Goal: Find contact information: Find contact information

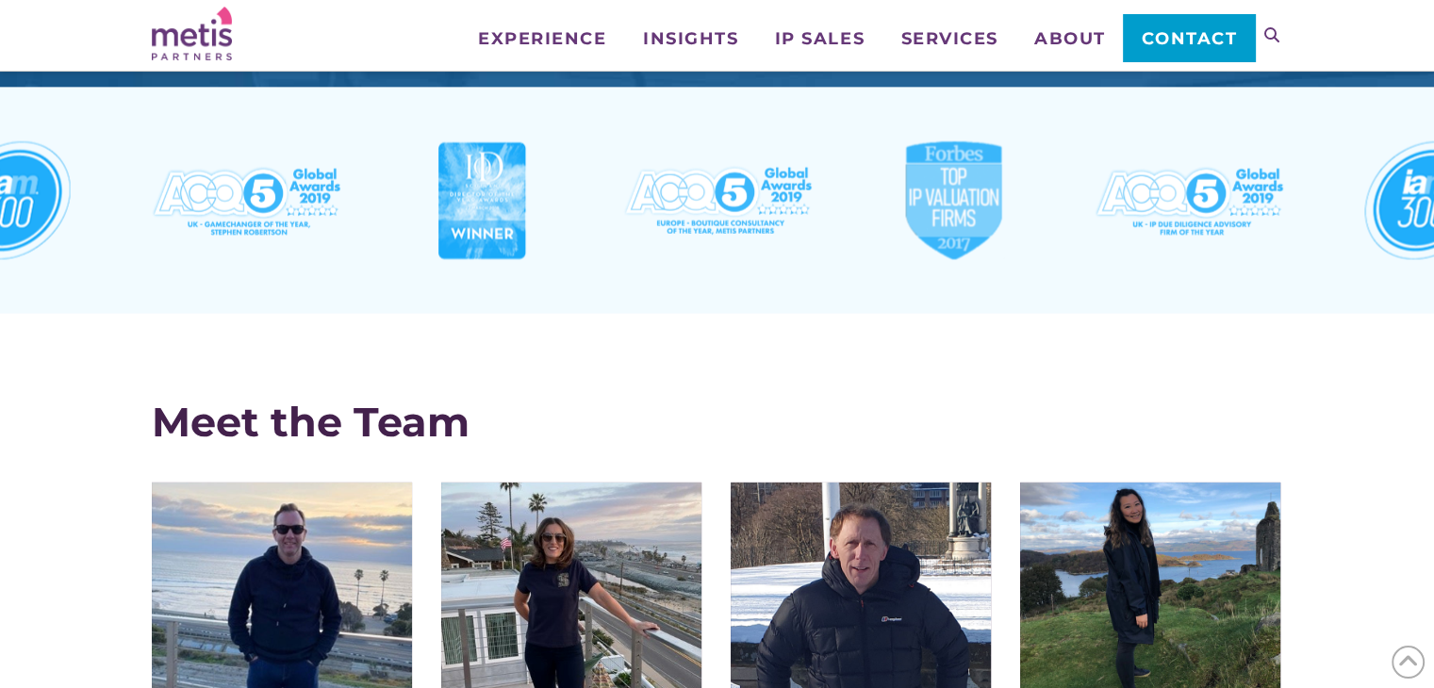
scroll to position [4367, 0]
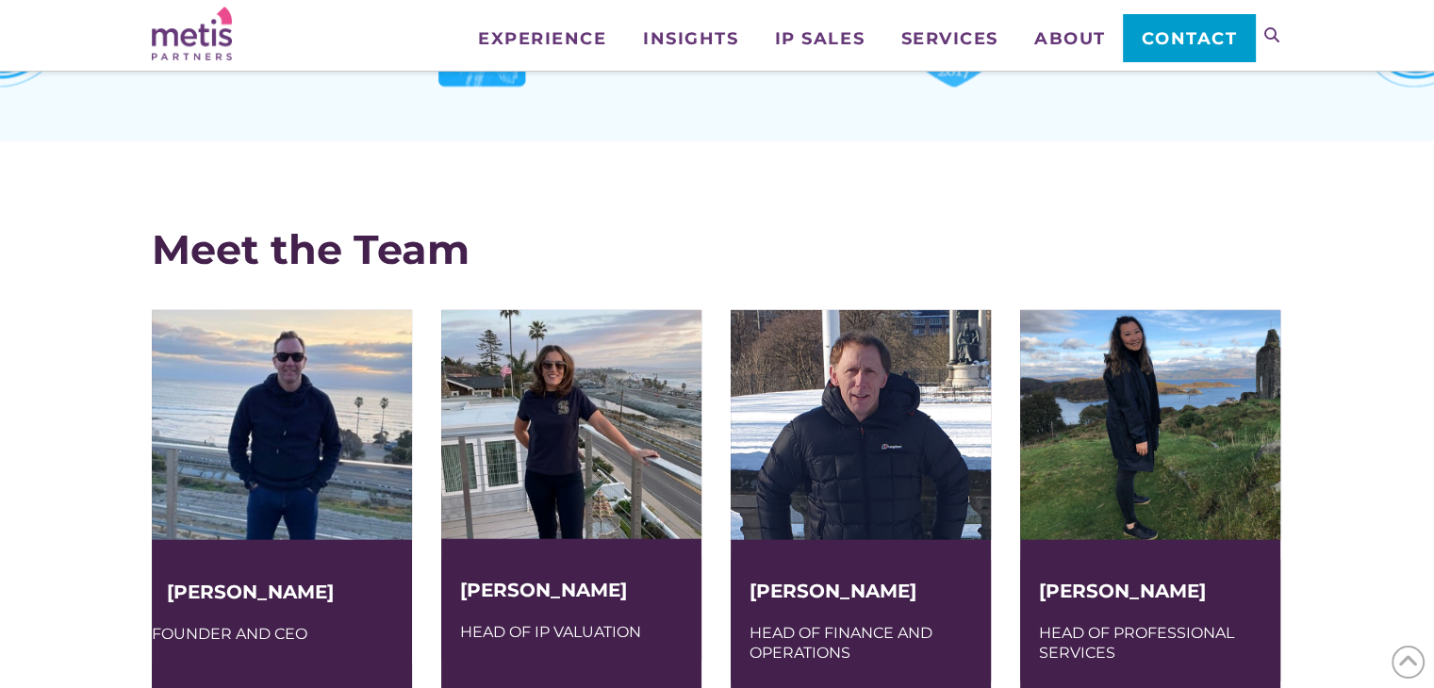
click at [270, 461] on img at bounding box center [282, 425] width 260 height 230
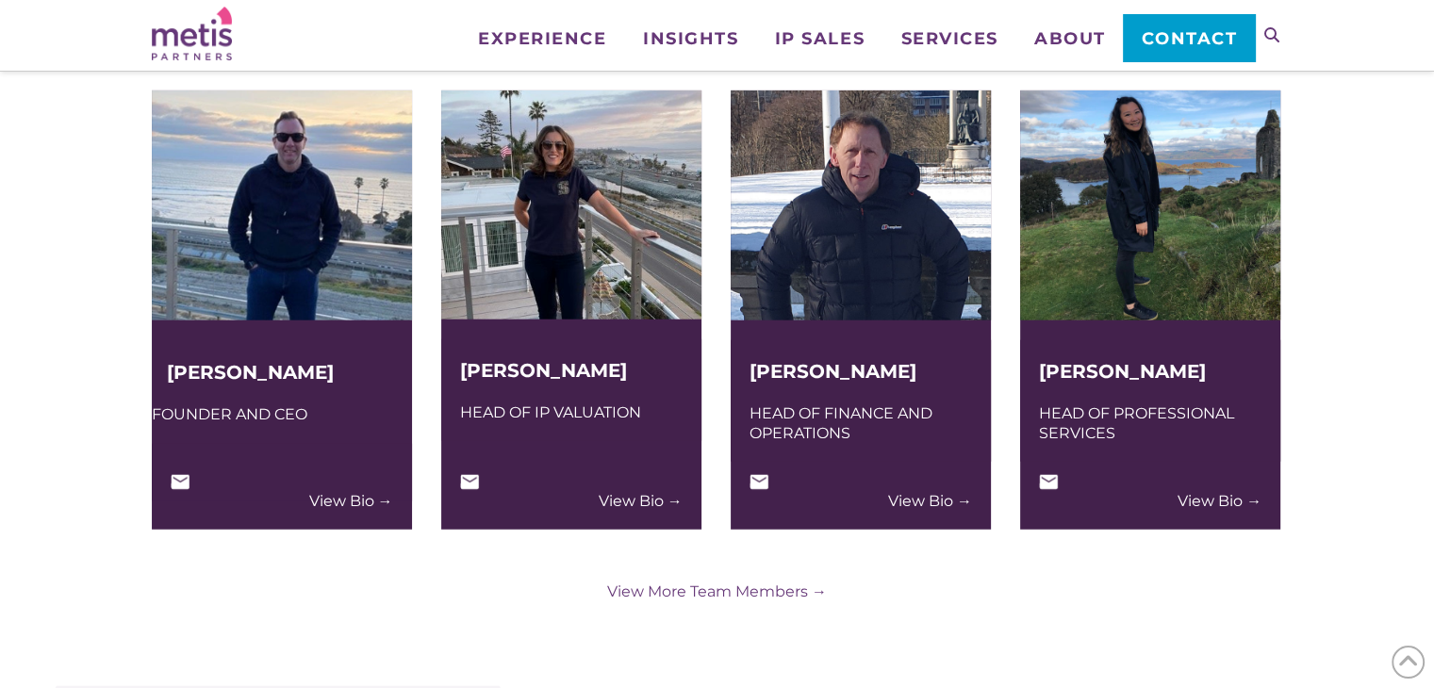
scroll to position [4838, 0]
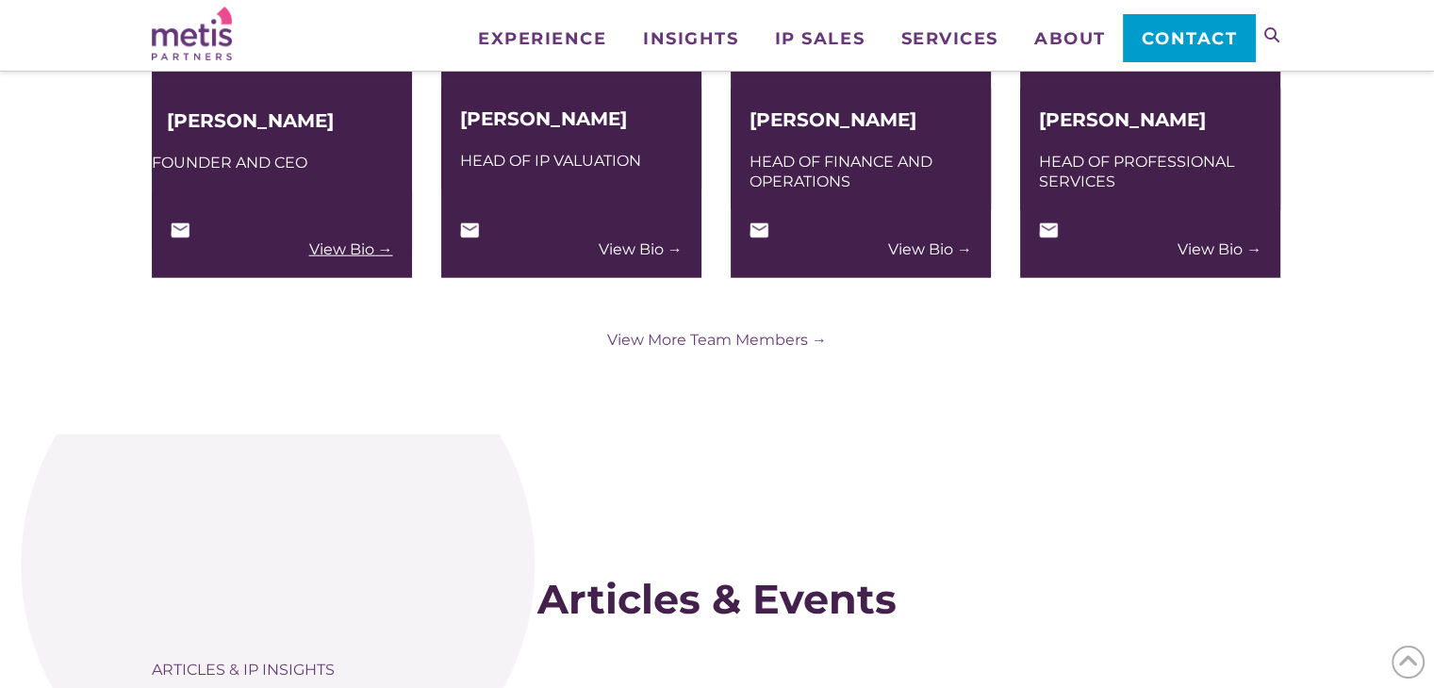
click at [343, 249] on link "View Bio →" at bounding box center [351, 249] width 84 height 20
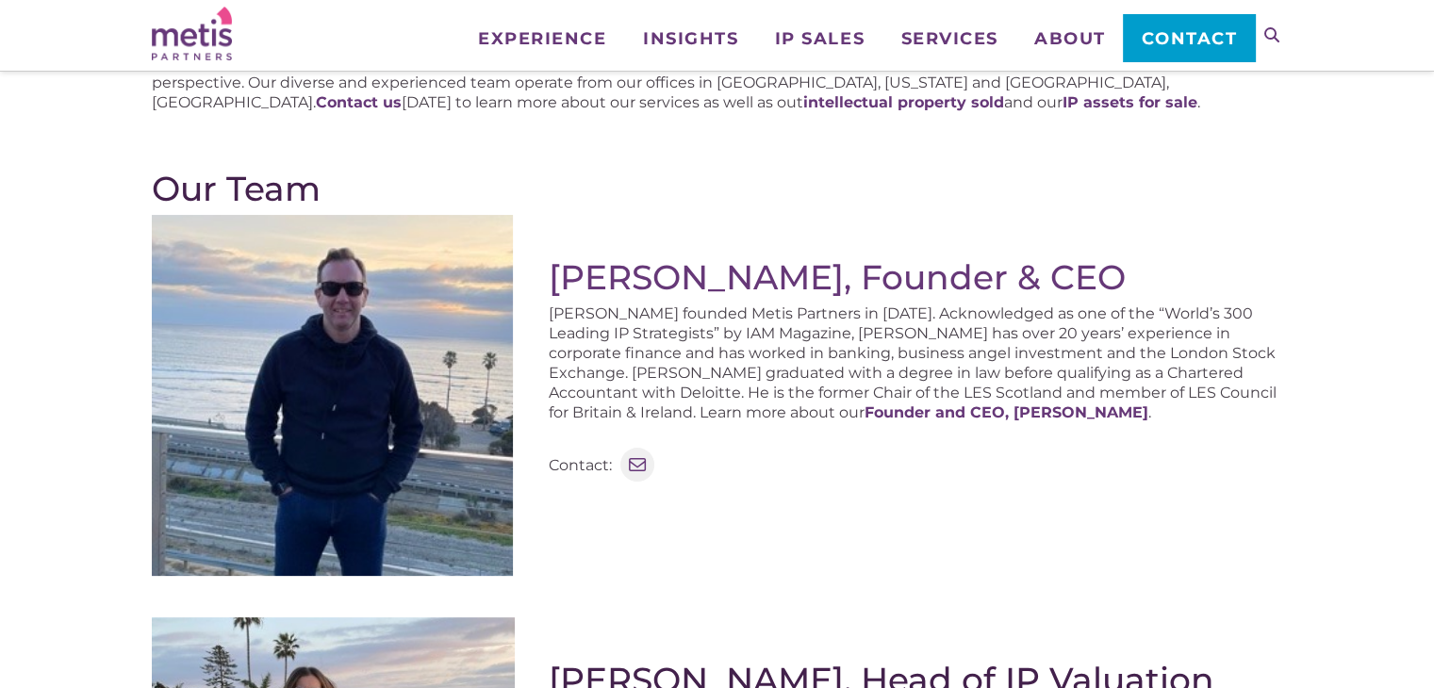
scroll to position [283, 0]
click at [634, 467] on icon at bounding box center [637, 464] width 25 height 25
click at [975, 520] on div "Stephen Robertson, Founder & CEO Stephen founded Metis Partners in 2003. Acknow…" at bounding box center [916, 402] width 734 height 376
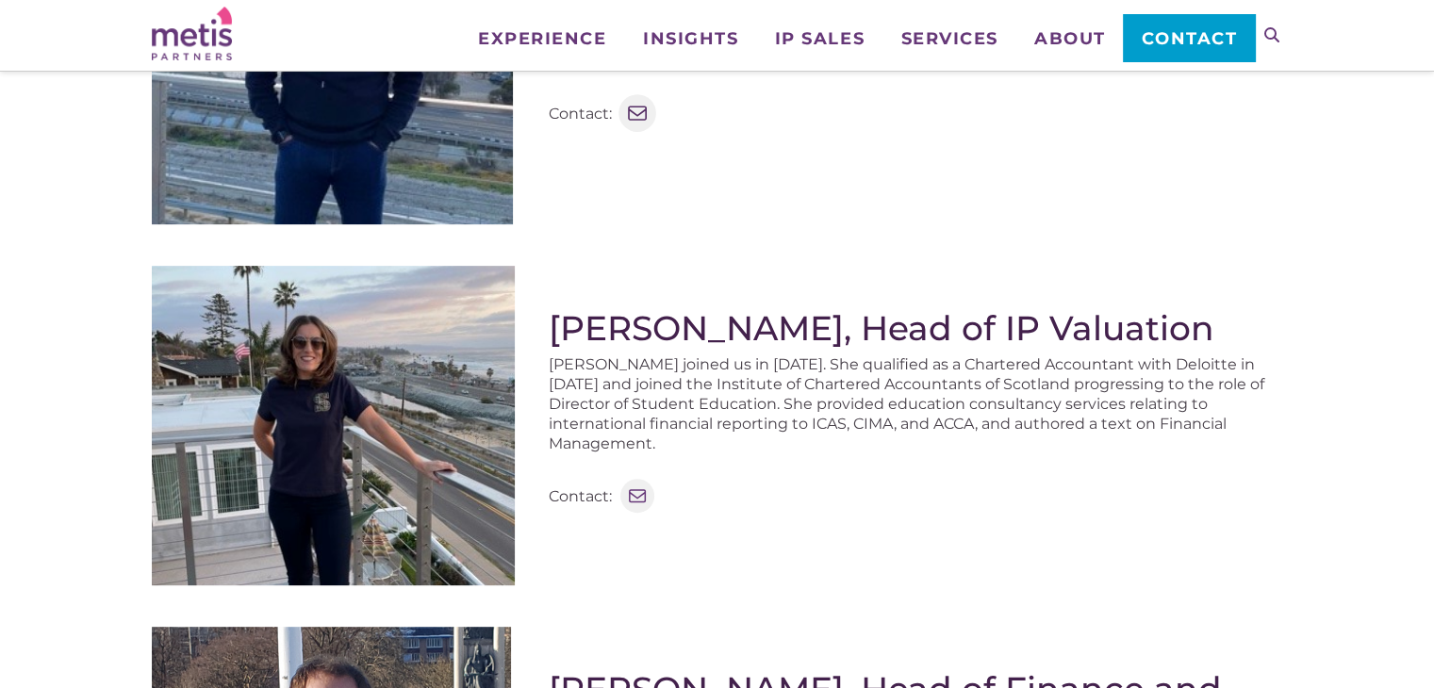
scroll to position [660, 0]
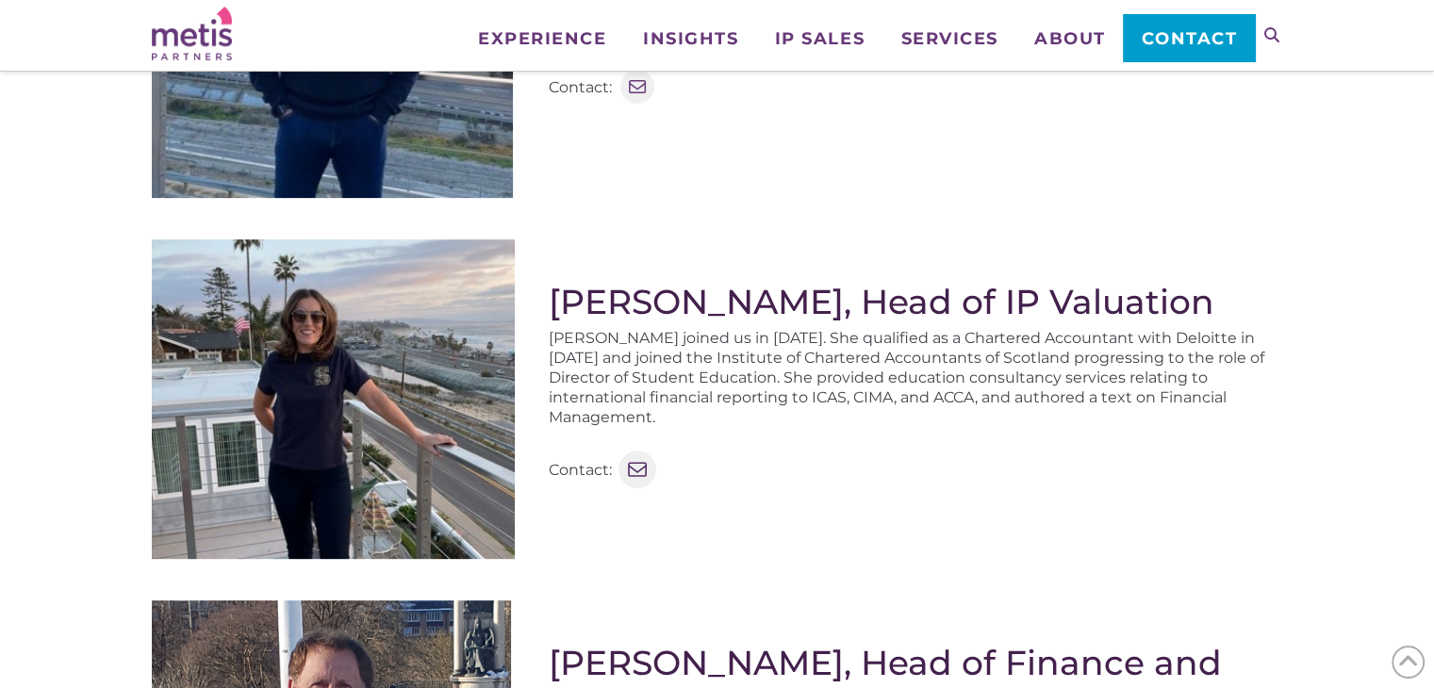
click at [640, 457] on icon at bounding box center [637, 469] width 25 height 25
click at [634, 457] on icon at bounding box center [637, 469] width 25 height 25
